Goal: Information Seeking & Learning: Learn about a topic

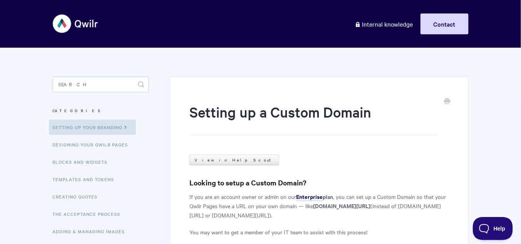
click at [80, 83] on input "Search" at bounding box center [101, 84] width 96 height 15
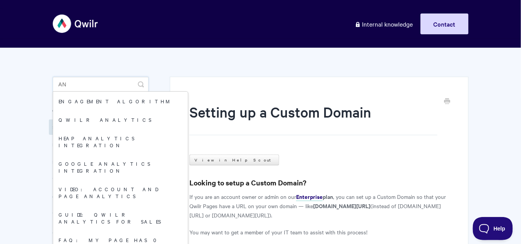
type input "A"
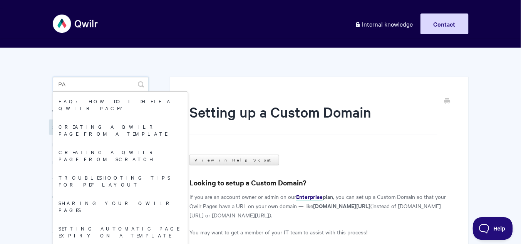
type input "p"
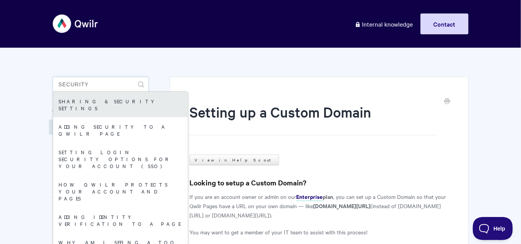
type input "security"
click at [88, 95] on link "Sharing & Security Settings" at bounding box center [120, 104] width 135 height 25
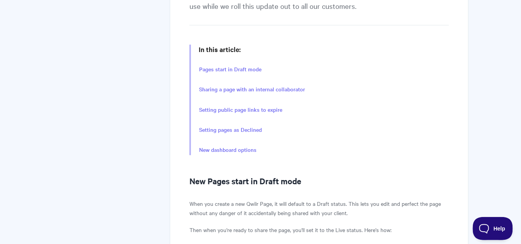
scroll to position [185, 0]
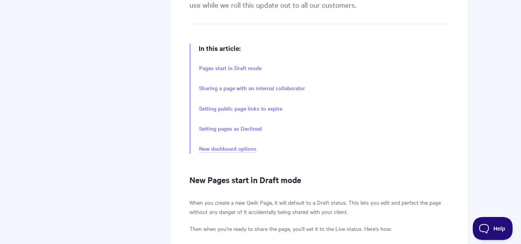
click at [252, 147] on link "New dashboard options" at bounding box center [227, 148] width 57 height 8
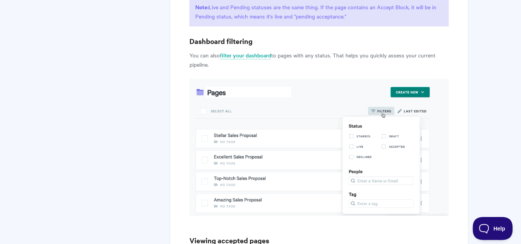
scroll to position [2931, 0]
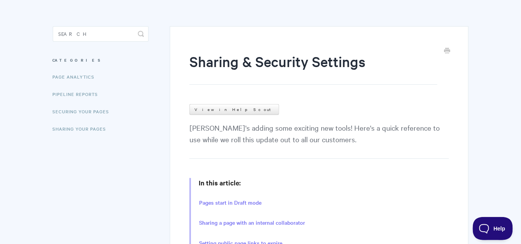
scroll to position [31, 0]
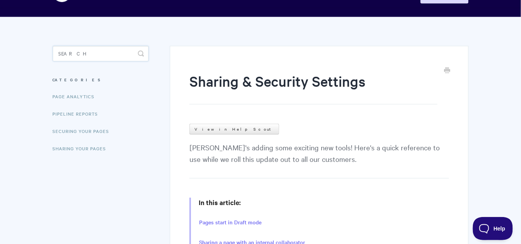
click at [65, 48] on input "Search" at bounding box center [101, 53] width 96 height 15
type input "p"
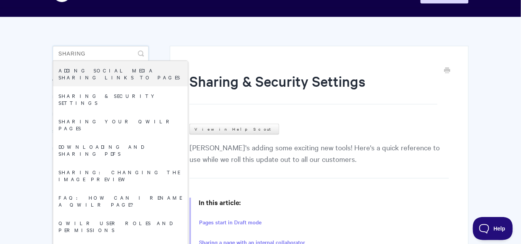
drag, startPoint x: 90, startPoint y: 55, endPoint x: 8, endPoint y: 43, distance: 83.6
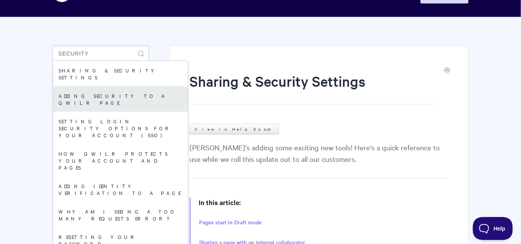
type input "security"
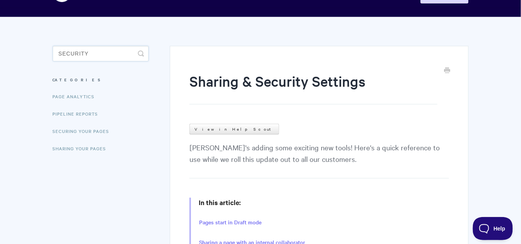
click at [90, 54] on input "security" at bounding box center [101, 53] width 96 height 15
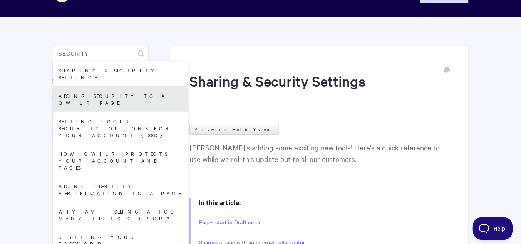
click at [96, 89] on link "Adding security to a Qwilr Page" at bounding box center [120, 98] width 135 height 25
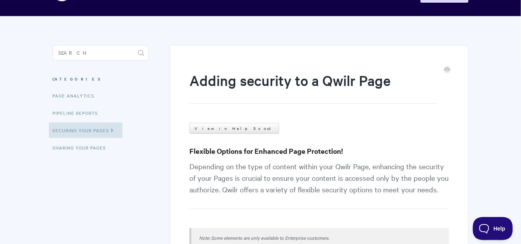
scroll to position [31, 0]
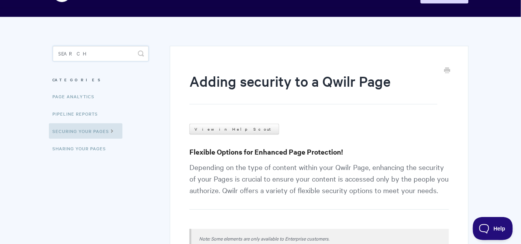
click at [73, 58] on input "Search" at bounding box center [101, 53] width 96 height 15
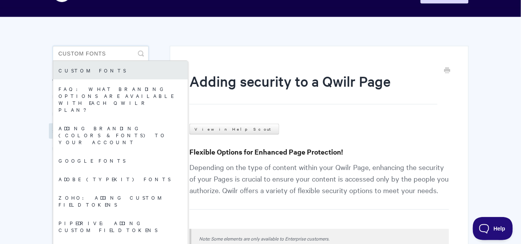
type input "custom fonts"
click at [92, 72] on link "Custom fonts" at bounding box center [120, 70] width 135 height 18
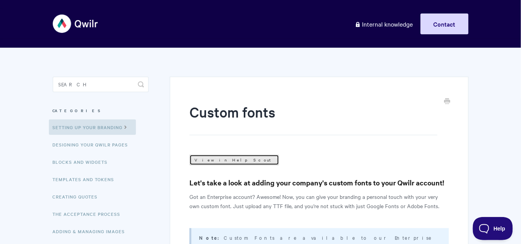
click at [210, 160] on link "View in Help Scout" at bounding box center [234, 159] width 90 height 11
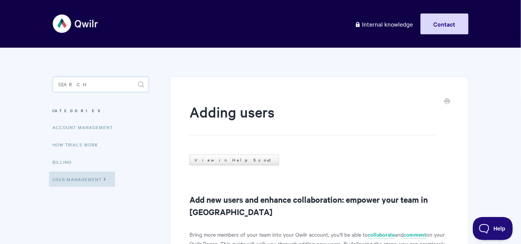
click at [67, 83] on input "Search" at bounding box center [101, 84] width 96 height 15
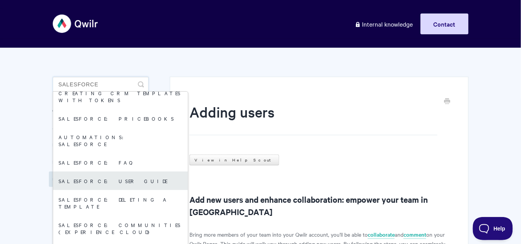
scroll to position [123, 0]
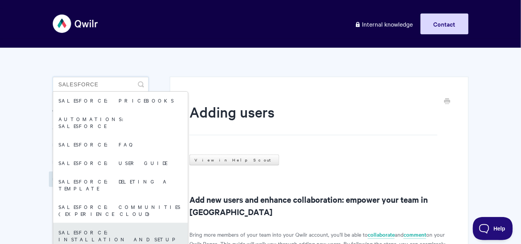
type input "salesforce"
click at [129, 222] on link "Salesforce: Installation and Setup" at bounding box center [120, 234] width 135 height 25
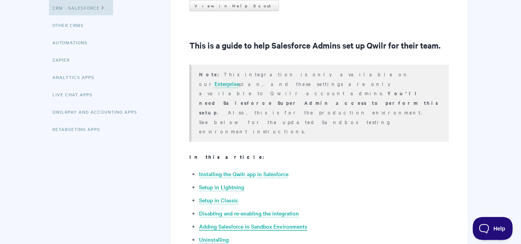
click at [261, 222] on link "Adding Salesforce in Sandbox Environments" at bounding box center [253, 226] width 108 height 8
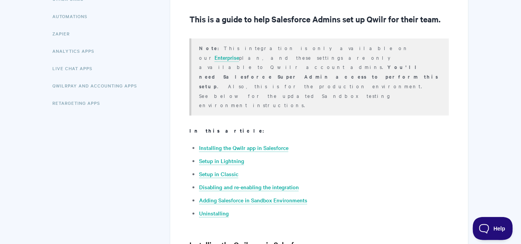
scroll to position [188, 0]
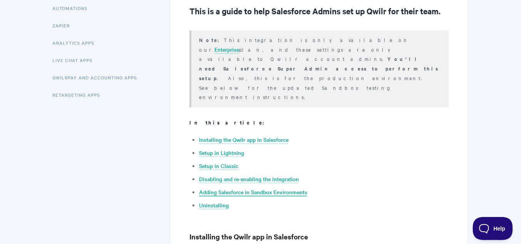
click at [268, 188] on link "Adding Salesforce in Sandbox Environments" at bounding box center [253, 192] width 108 height 8
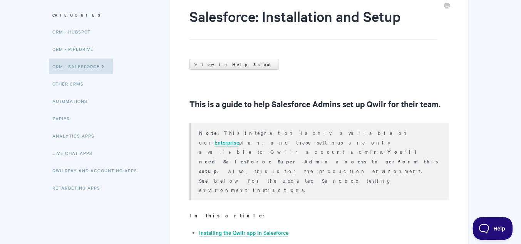
scroll to position [0, 0]
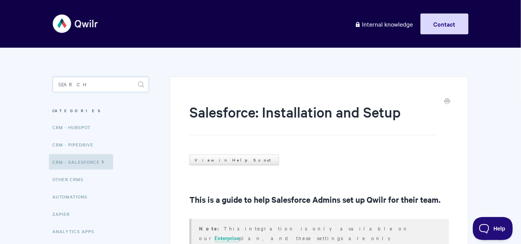
click at [79, 80] on input "Search" at bounding box center [101, 84] width 96 height 15
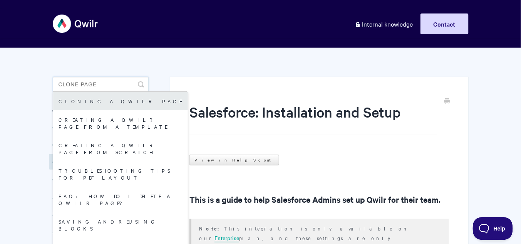
type input "clone page"
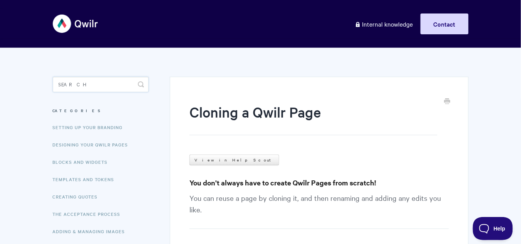
click at [77, 85] on input "Search" at bounding box center [101, 84] width 96 height 15
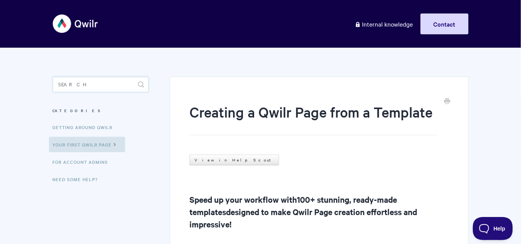
click at [75, 82] on input "Search" at bounding box center [101, 84] width 96 height 15
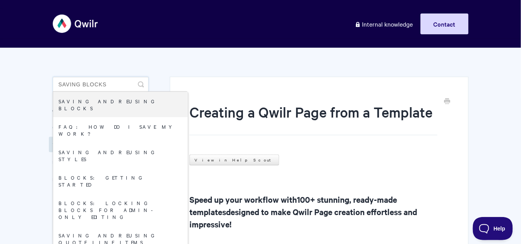
click at [104, 84] on input "saving blocks" at bounding box center [101, 84] width 96 height 15
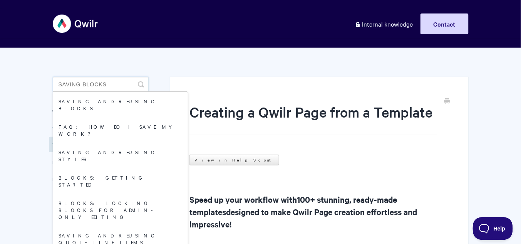
drag, startPoint x: 107, startPoint y: 83, endPoint x: 49, endPoint y: 82, distance: 57.7
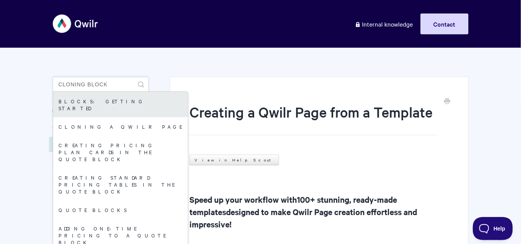
type input "cloning block"
click at [87, 102] on link "Blocks: Getting Started" at bounding box center [120, 104] width 135 height 25
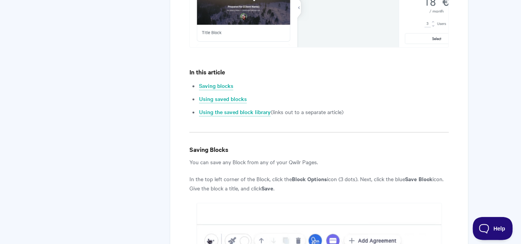
scroll to position [246, 0]
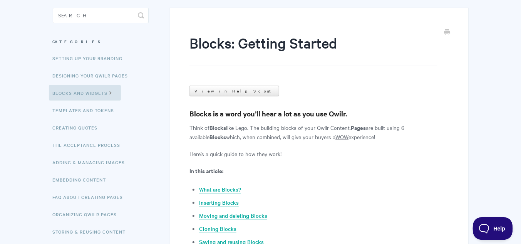
scroll to position [123, 0]
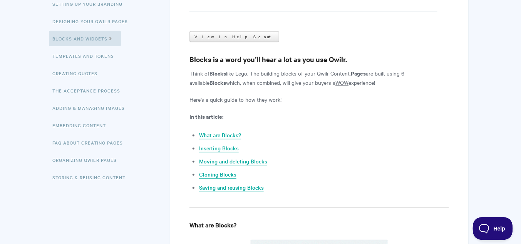
click at [227, 171] on link "Cloning Blocks" at bounding box center [217, 174] width 37 height 8
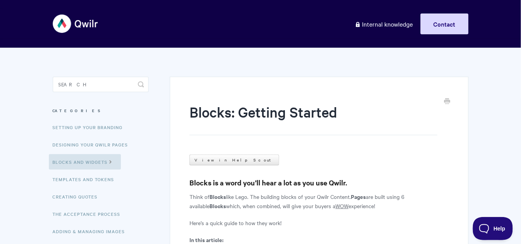
click at [87, 80] on input "Search" at bounding box center [101, 84] width 96 height 15
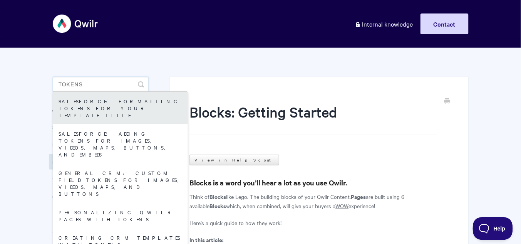
type input "tokens"
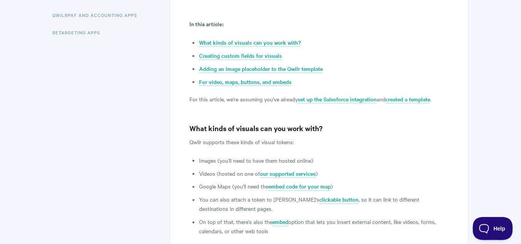
scroll to position [246, 0]
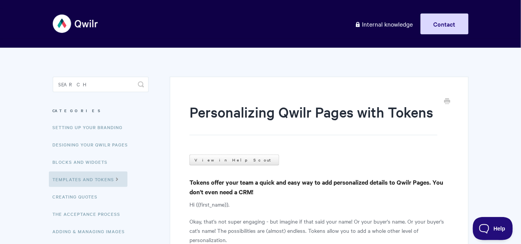
scroll to position [185, 0]
